Goal: Go to known website: Access a specific website the user already knows

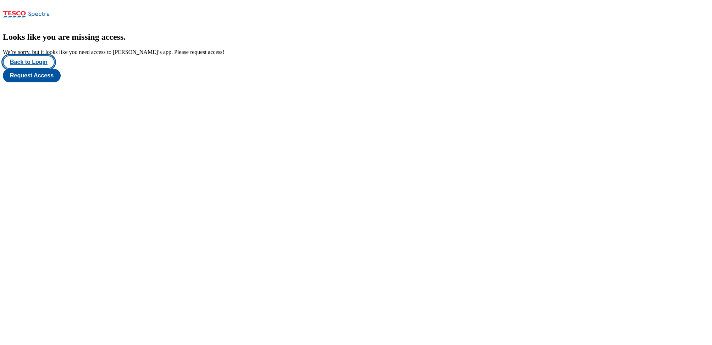
click at [37, 69] on button "Back to Login" at bounding box center [29, 61] width 52 height 13
